Goal: Use online tool/utility: Utilize a website feature to perform a specific function

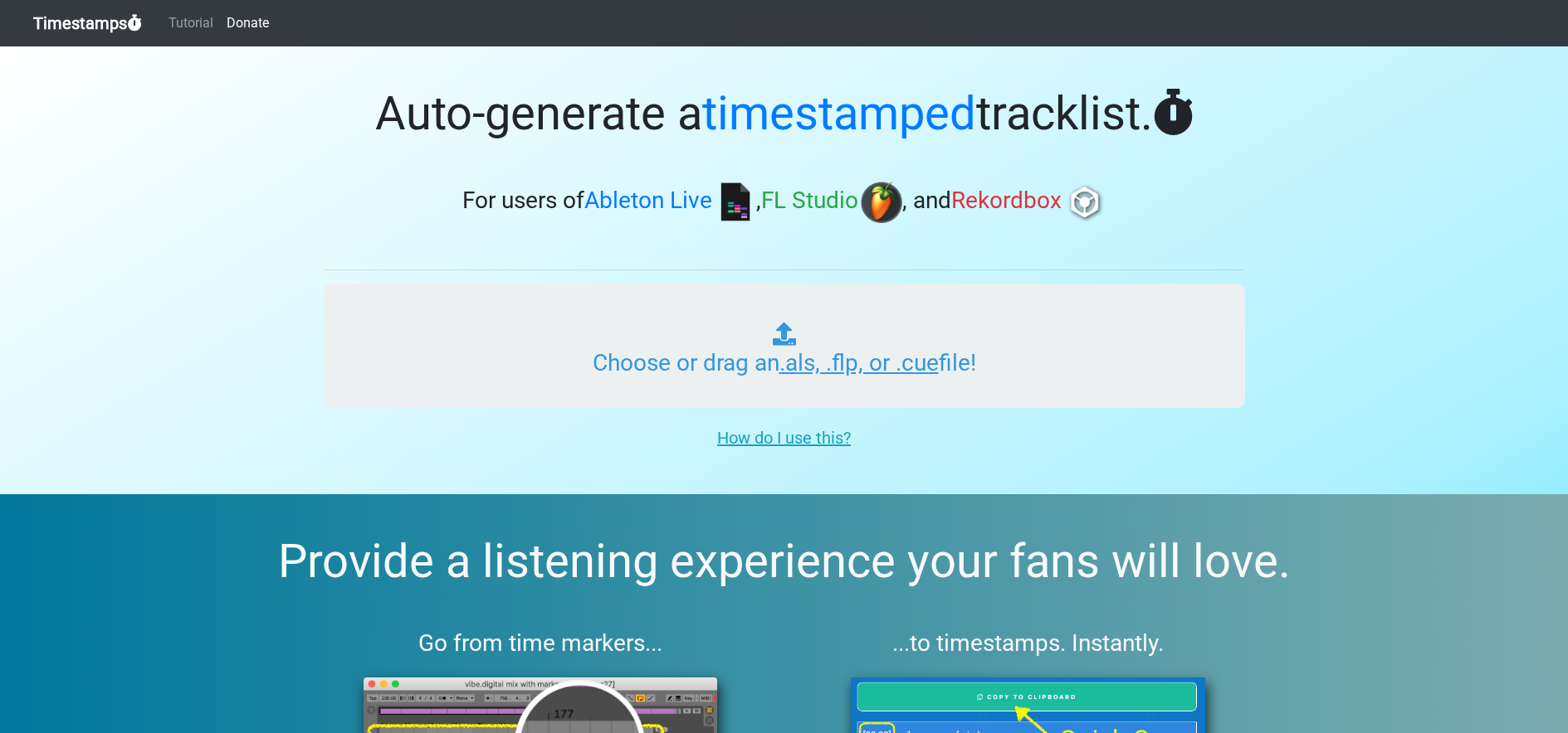
type input "C:\fakepath\פרק 28.als"
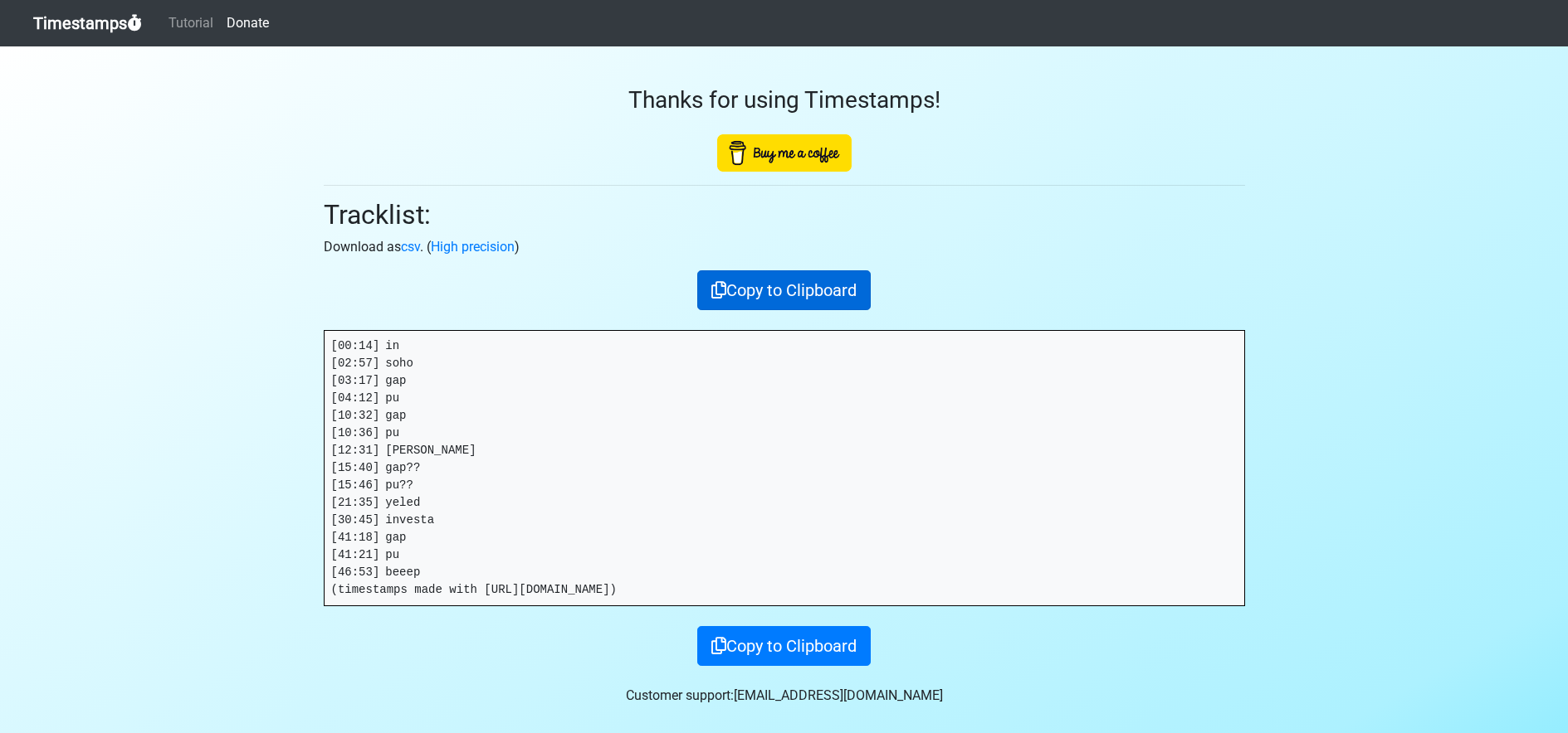
click at [812, 294] on button "Copy to Clipboard" at bounding box center [784, 290] width 173 height 40
click at [114, 28] on link "Timestamps" at bounding box center [88, 23] width 109 height 33
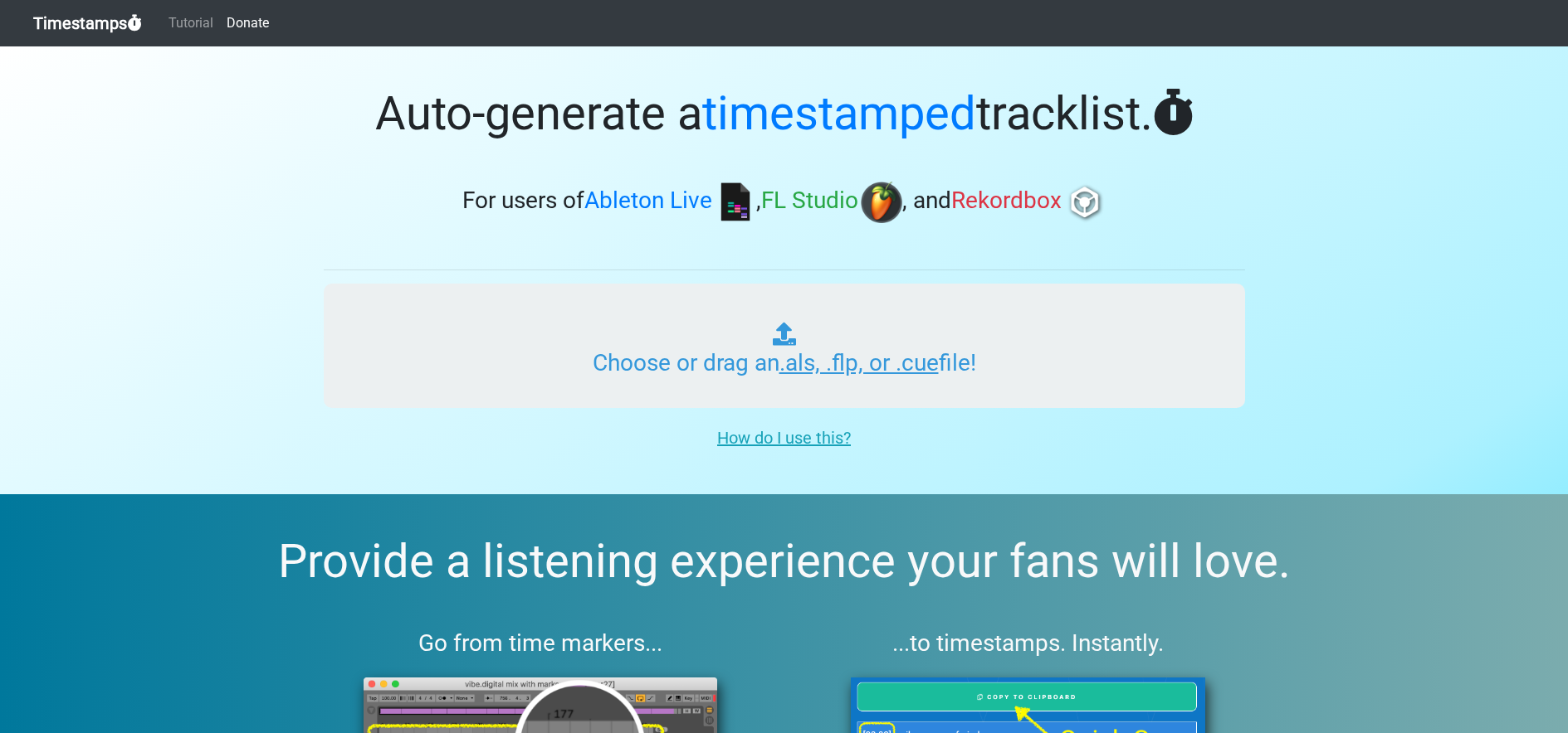
type input "C:\fakepath\פרק 49.als"
